Goal: Information Seeking & Learning: Learn about a topic

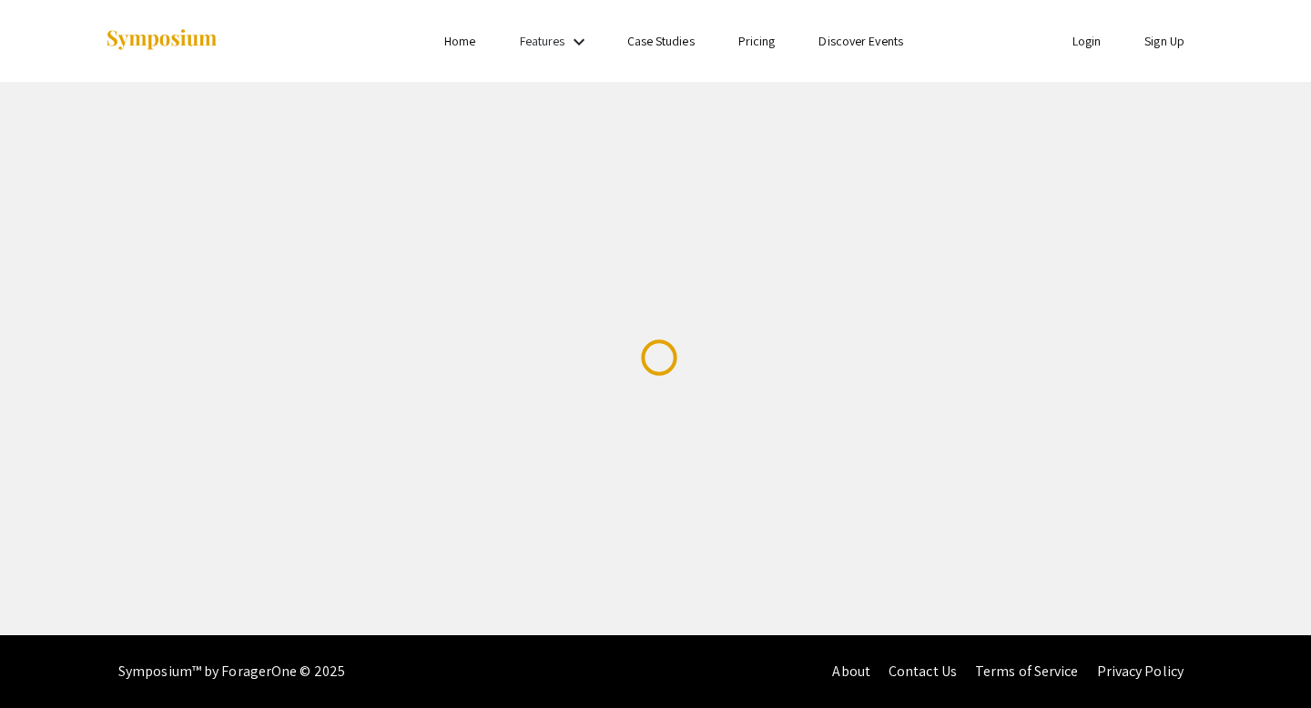
click at [1089, 41] on link "Login" at bounding box center [1086, 41] width 29 height 16
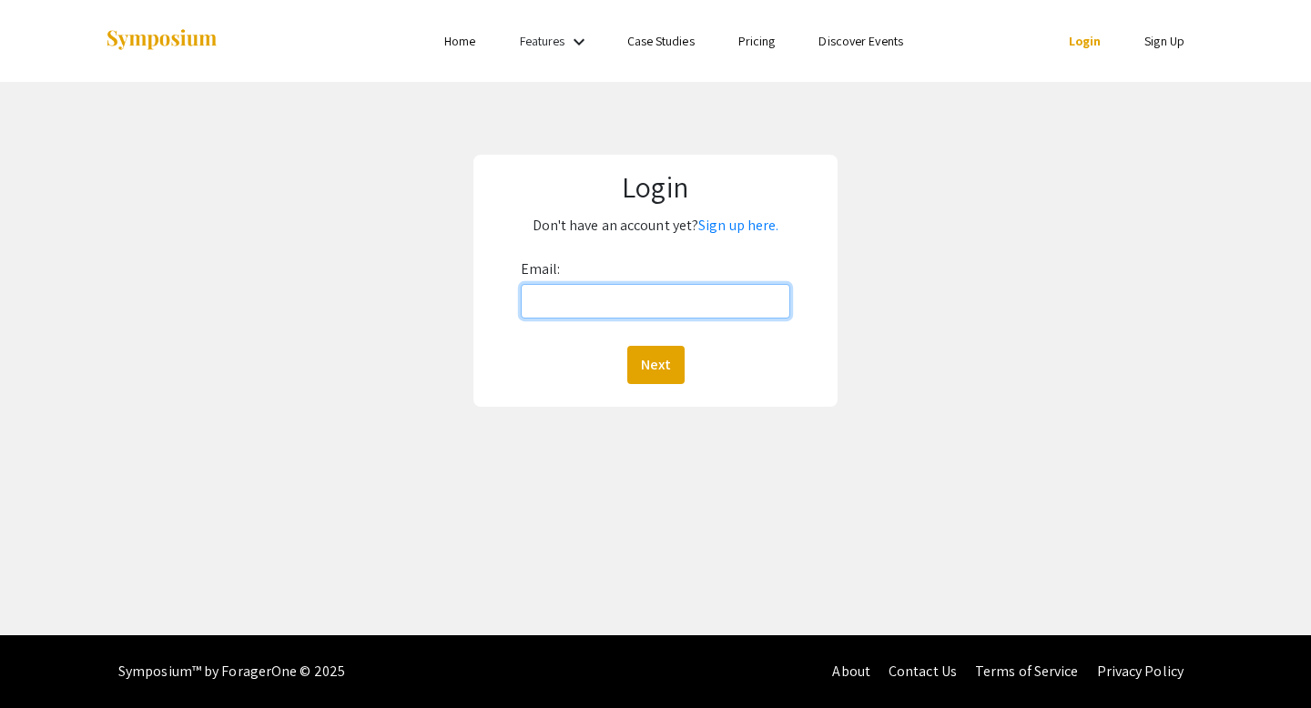
click at [621, 300] on input "Email:" at bounding box center [656, 301] width 270 height 35
type input "gwosza01@luther.edu"
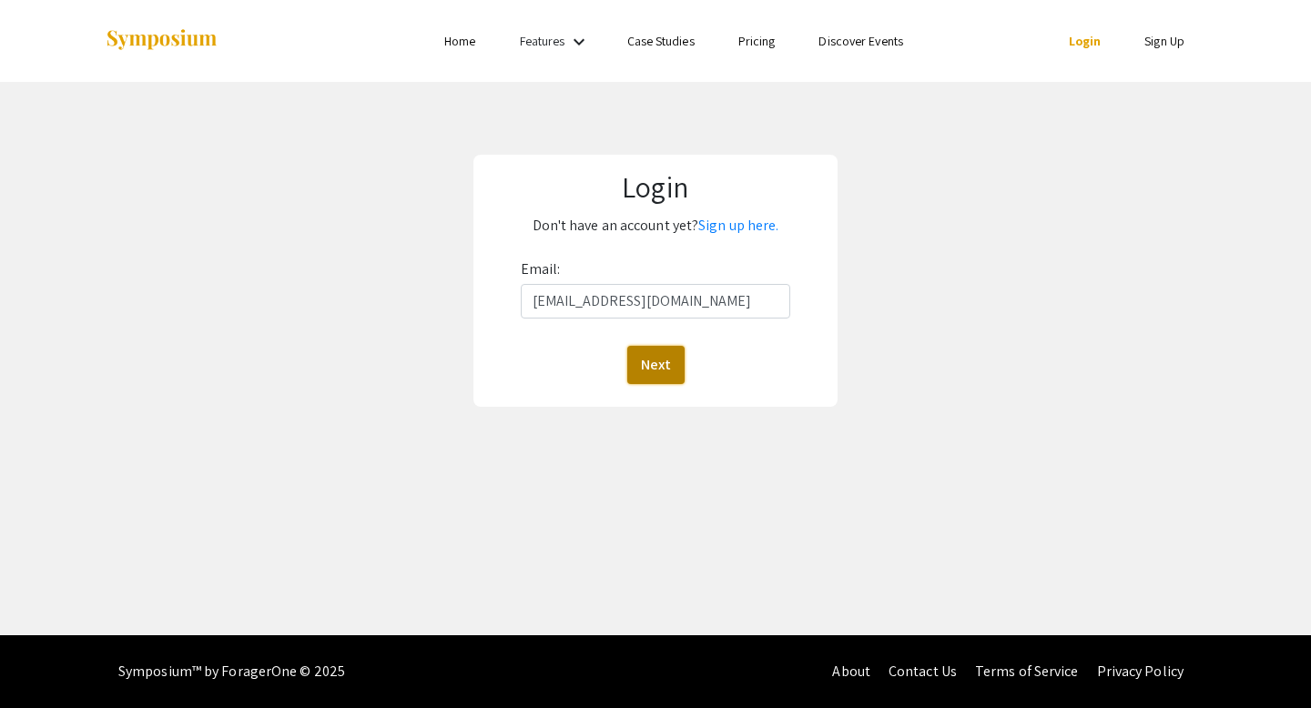
click at [646, 363] on button "Next" at bounding box center [655, 365] width 57 height 38
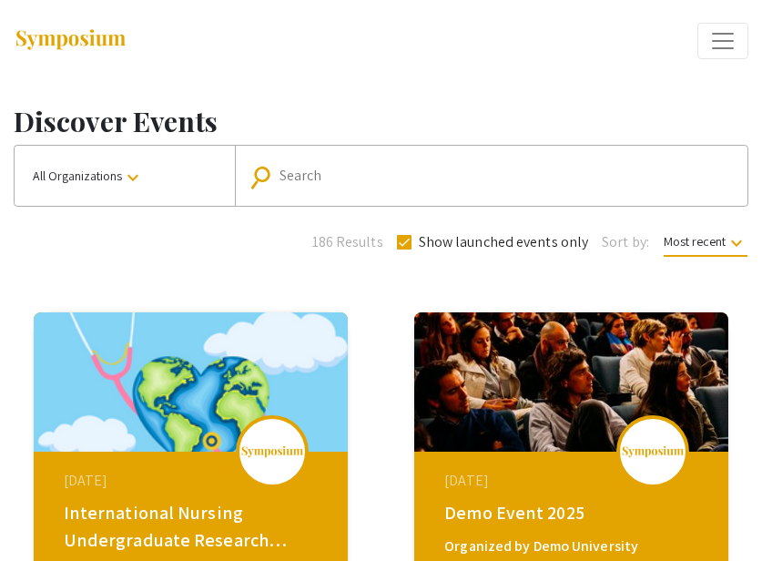
click at [478, 184] on input "Search" at bounding box center [507, 176] width 457 height 16
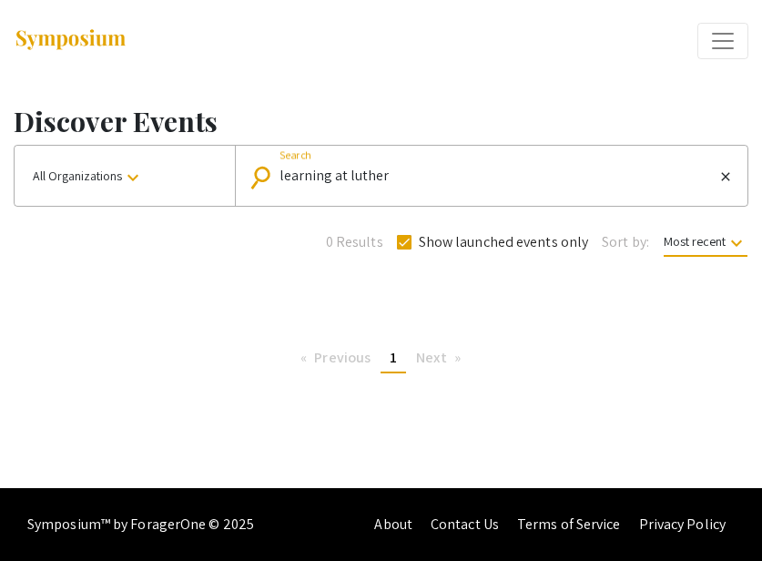
click at [121, 173] on span "All Organizations keyboard_arrow_down" at bounding box center [88, 176] width 111 height 16
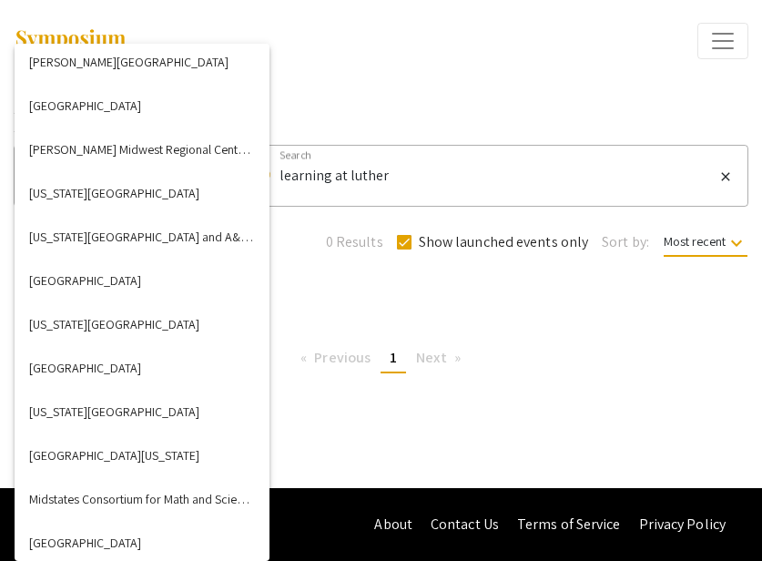
scroll to position [3092, 0]
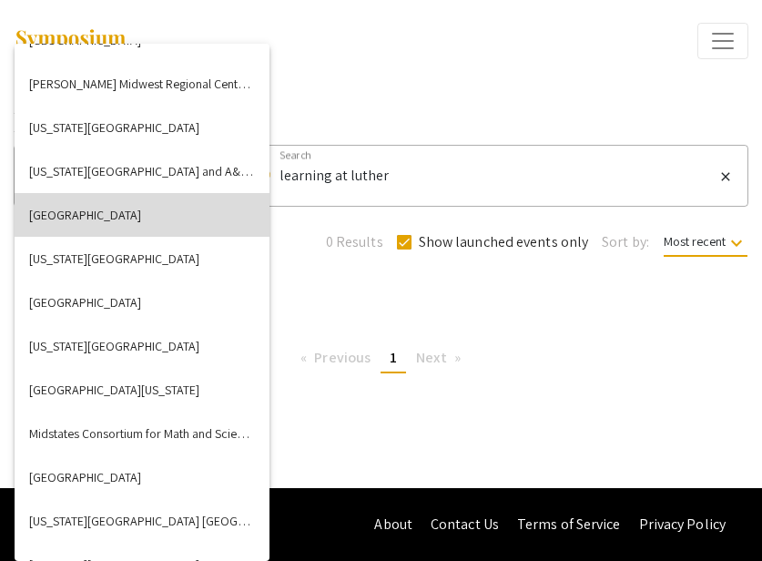
click at [110, 209] on button "[GEOGRAPHIC_DATA]" at bounding box center [142, 215] width 255 height 44
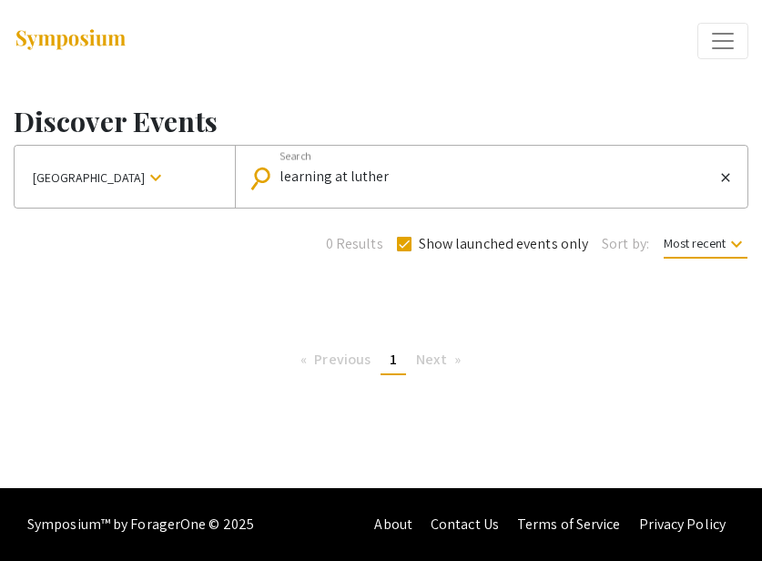
click at [382, 172] on input "learning at luther" at bounding box center [496, 176] width 435 height 16
type input "l"
checkbox input "false"
click at [166, 193] on button "[GEOGRAPHIC_DATA] keyboard_arrow_down" at bounding box center [125, 177] width 220 height 62
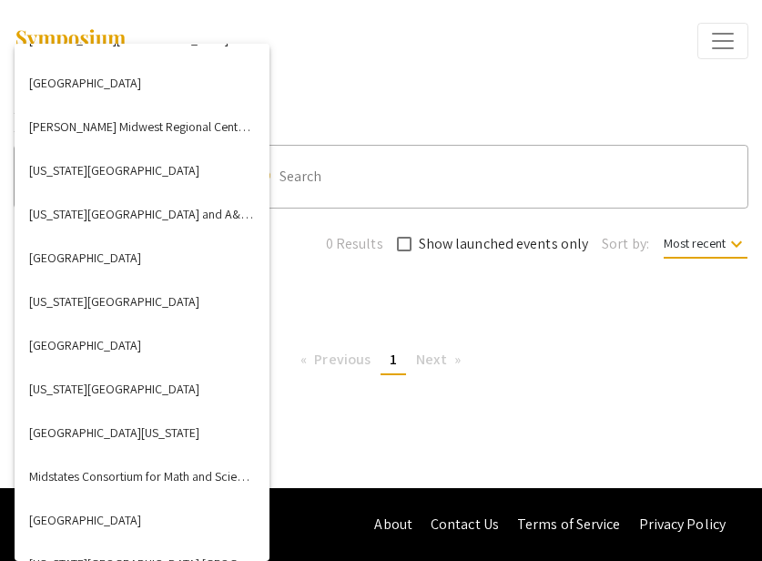
scroll to position [3054, 0]
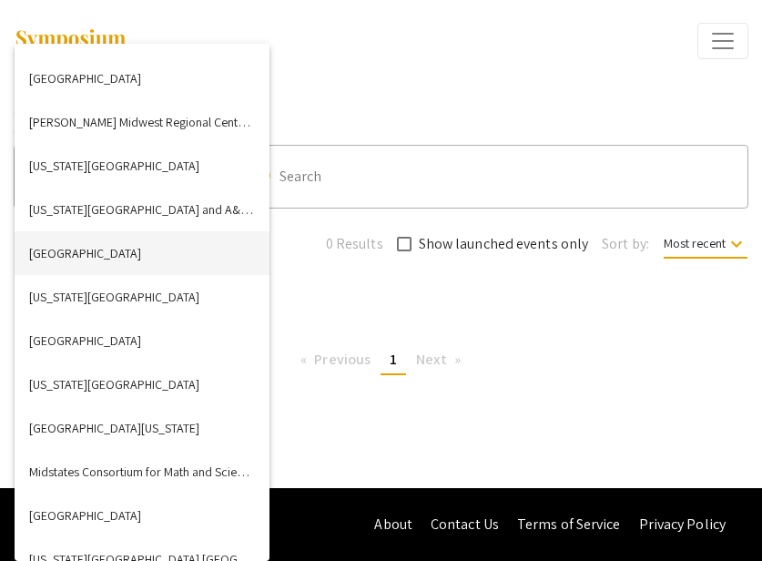
click at [127, 234] on button "[GEOGRAPHIC_DATA]" at bounding box center [142, 253] width 255 height 44
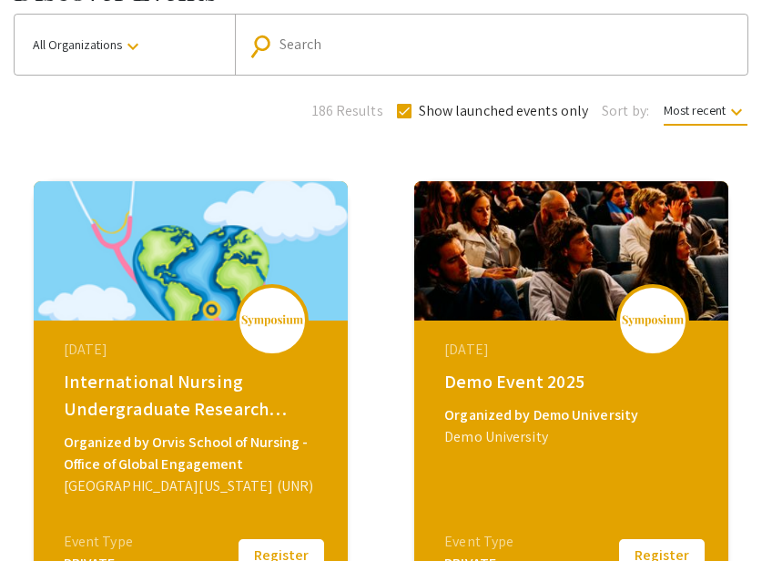
scroll to position [132, 0]
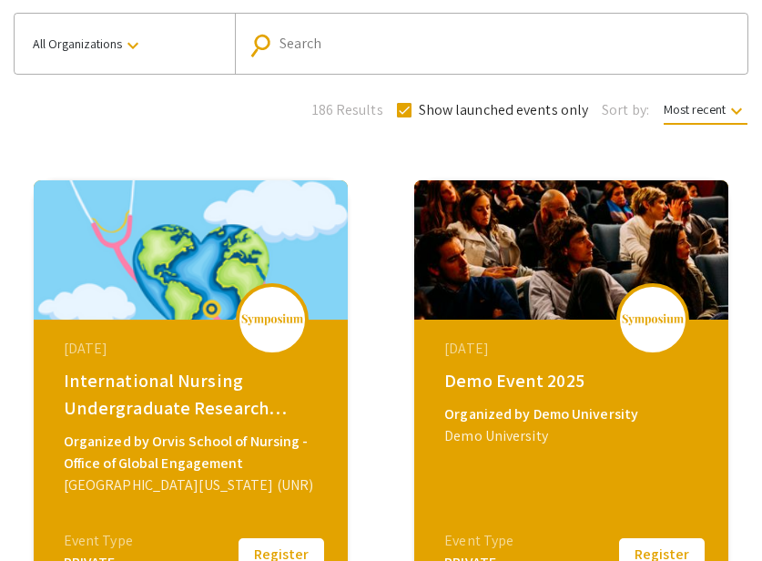
click at [191, 56] on button "All Organizations keyboard_arrow_down" at bounding box center [125, 44] width 220 height 60
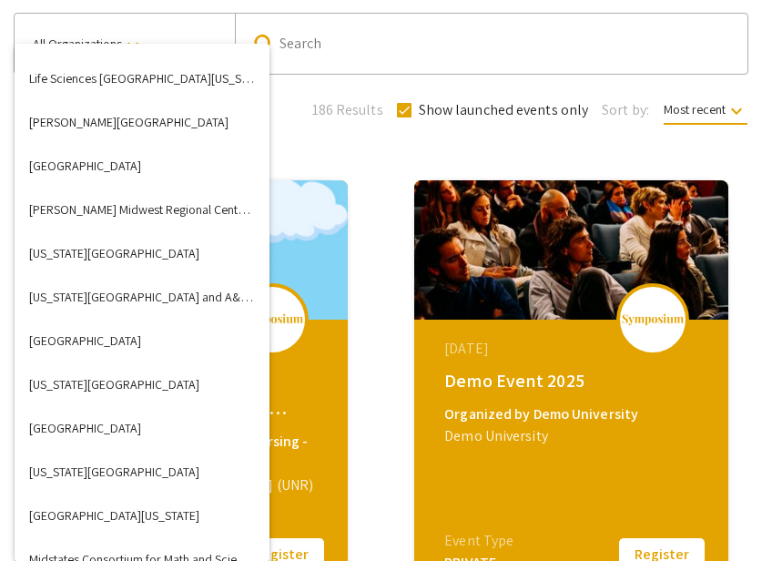
scroll to position [2969, 0]
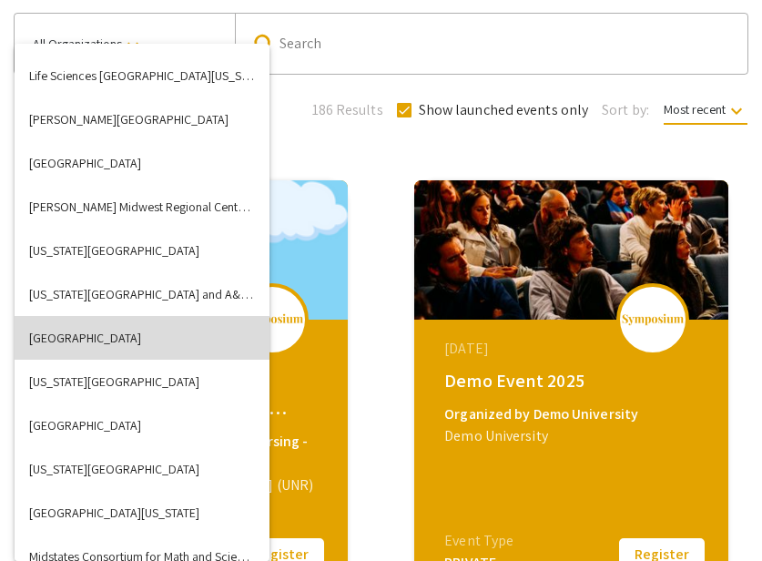
click at [139, 335] on button "[GEOGRAPHIC_DATA]" at bounding box center [142, 338] width 255 height 44
checkbox input "false"
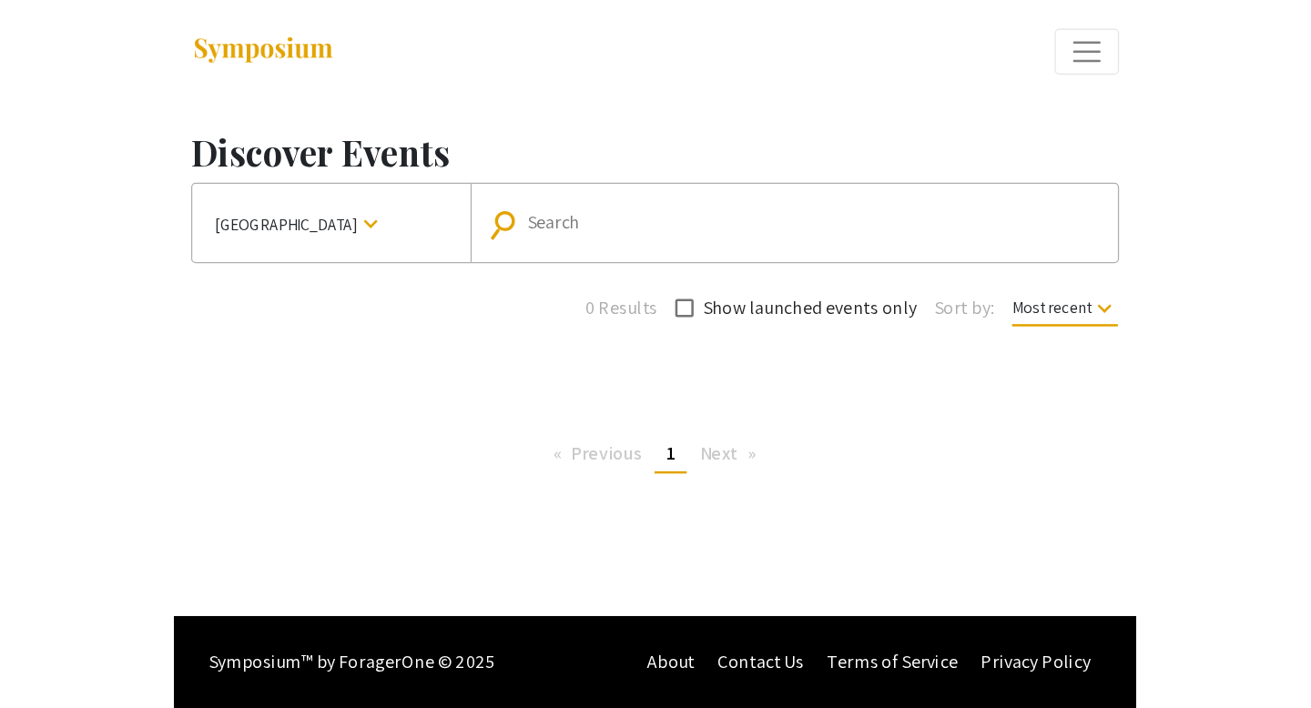
scroll to position [0, 0]
